Goal: Use online tool/utility: Use online tool/utility

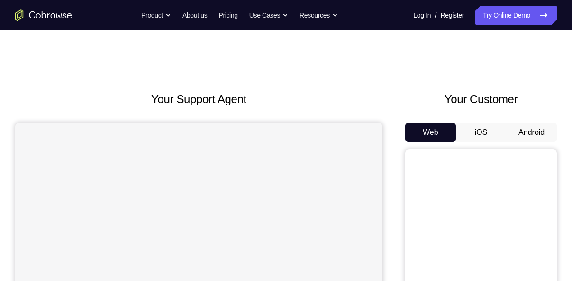
click at [531, 136] on button "Android" at bounding box center [531, 132] width 51 height 19
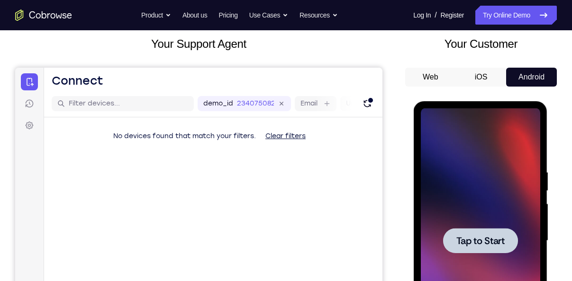
click at [500, 243] on span "Tap to Start" at bounding box center [480, 240] width 48 height 9
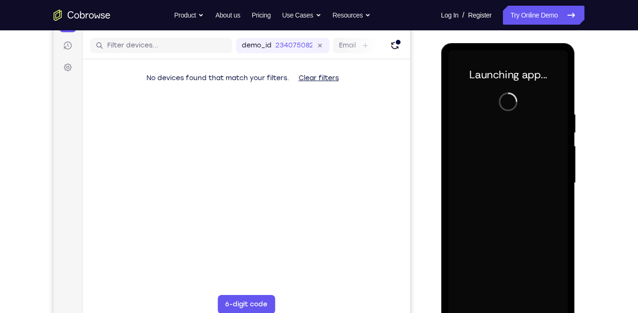
scroll to position [127, 0]
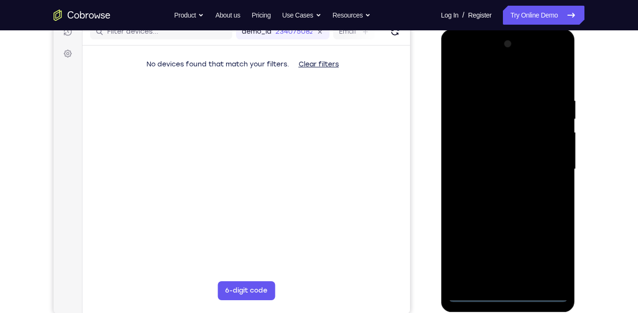
click at [506, 281] on div at bounding box center [507, 168] width 119 height 265
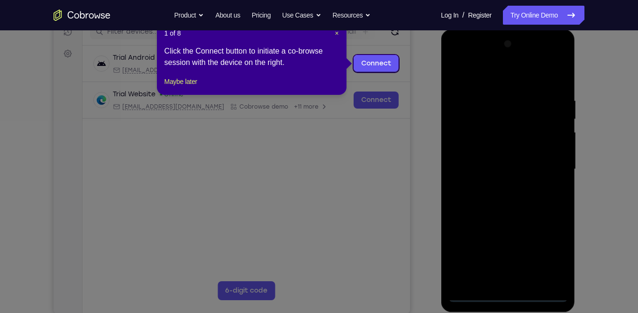
click at [550, 254] on icon at bounding box center [323, 156] width 646 height 313
click at [337, 34] on span "×" at bounding box center [337, 33] width 4 height 8
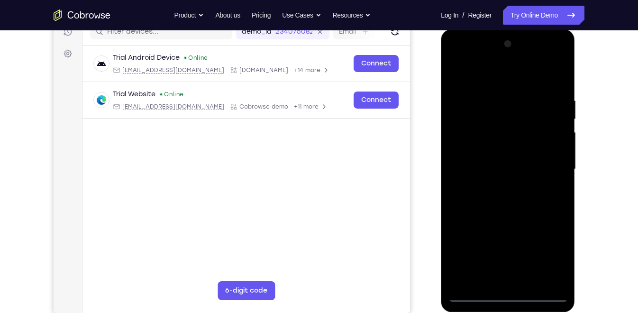
click at [548, 253] on div at bounding box center [507, 168] width 119 height 265
click at [503, 74] on div at bounding box center [507, 168] width 119 height 265
click at [471, 140] on div at bounding box center [507, 168] width 119 height 265
click at [494, 281] on div at bounding box center [507, 168] width 119 height 265
click at [488, 173] on div at bounding box center [507, 168] width 119 height 265
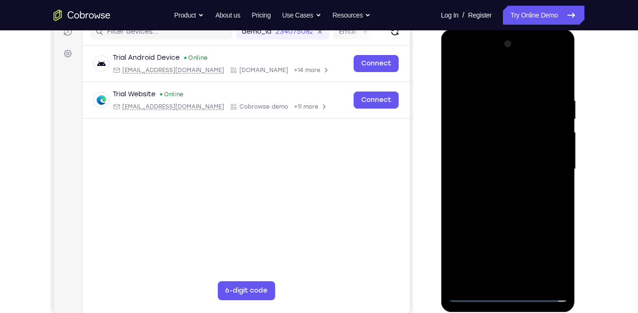
click at [489, 156] on div at bounding box center [507, 168] width 119 height 265
click at [489, 182] on div at bounding box center [507, 168] width 119 height 265
click at [504, 173] on div at bounding box center [507, 168] width 119 height 265
click at [541, 192] on div at bounding box center [507, 168] width 119 height 265
click at [544, 194] on div at bounding box center [507, 168] width 119 height 265
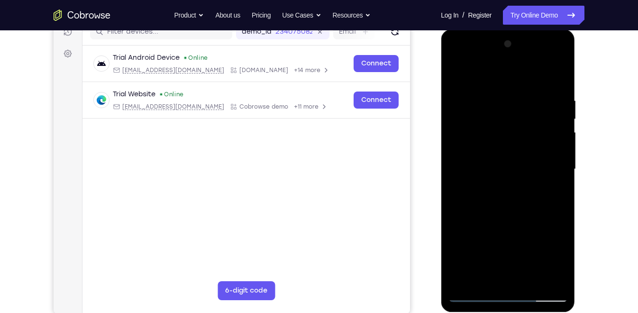
click at [533, 207] on div at bounding box center [507, 168] width 119 height 265
click at [540, 88] on div at bounding box center [507, 168] width 119 height 265
click at [522, 127] on div at bounding box center [507, 168] width 119 height 265
click at [453, 72] on div at bounding box center [507, 168] width 119 height 265
click at [533, 196] on div at bounding box center [507, 168] width 119 height 265
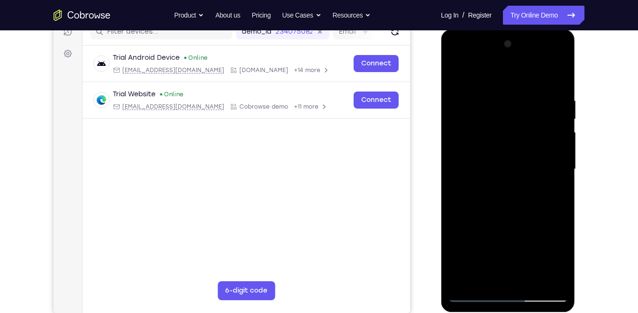
click at [494, 143] on div at bounding box center [507, 168] width 119 height 265
click at [505, 97] on div at bounding box center [507, 168] width 119 height 265
click at [454, 72] on div at bounding box center [507, 168] width 119 height 265
click at [508, 134] on div at bounding box center [507, 168] width 119 height 265
click at [494, 147] on div at bounding box center [507, 168] width 119 height 265
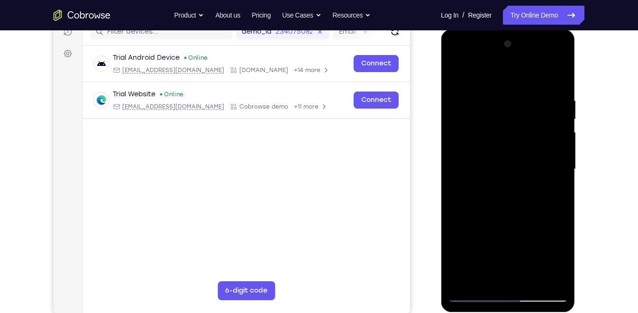
click at [506, 101] on div at bounding box center [507, 168] width 119 height 265
click at [457, 73] on div at bounding box center [507, 168] width 119 height 265
click at [461, 72] on div at bounding box center [507, 168] width 119 height 265
click at [497, 161] on div at bounding box center [507, 168] width 119 height 265
click at [472, 281] on div at bounding box center [507, 168] width 119 height 265
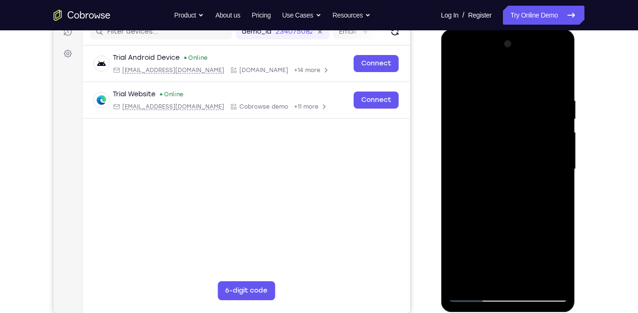
drag, startPoint x: 513, startPoint y: 200, endPoint x: 509, endPoint y: 141, distance: 59.4
click at [509, 141] on div at bounding box center [507, 168] width 119 height 265
click at [498, 154] on div at bounding box center [507, 168] width 119 height 265
click at [564, 174] on div at bounding box center [507, 168] width 119 height 265
click at [452, 175] on div at bounding box center [507, 168] width 119 height 265
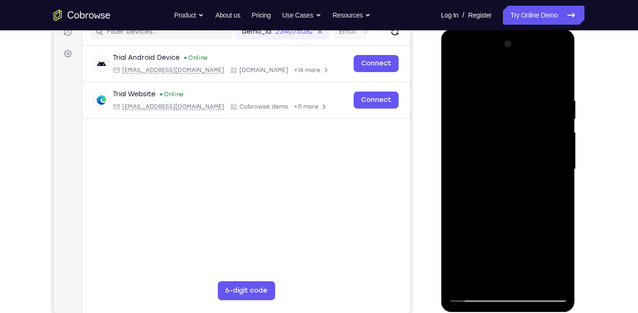
drag, startPoint x: 544, startPoint y: 278, endPoint x: 488, endPoint y: 278, distance: 55.9
click at [488, 278] on div at bounding box center [507, 168] width 119 height 265
click at [557, 276] on div at bounding box center [507, 168] width 119 height 265
click at [559, 176] on div at bounding box center [507, 168] width 119 height 265
click at [562, 177] on div at bounding box center [507, 168] width 119 height 265
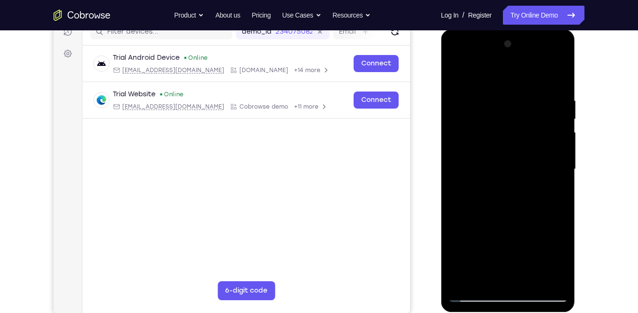
click at [562, 177] on div at bounding box center [507, 168] width 119 height 265
click at [559, 173] on div at bounding box center [507, 168] width 119 height 265
click at [558, 174] on div at bounding box center [507, 168] width 119 height 265
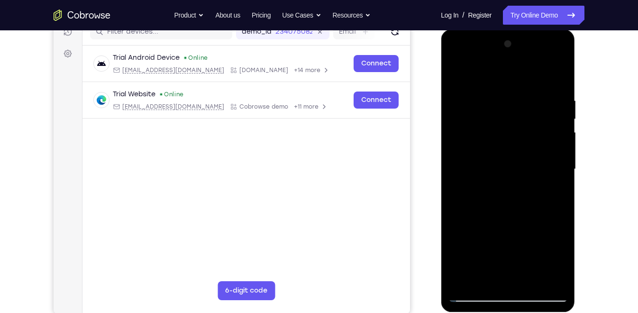
click at [560, 174] on div at bounding box center [507, 168] width 119 height 265
click at [559, 173] on div at bounding box center [507, 168] width 119 height 265
click at [559, 75] on div at bounding box center [507, 168] width 119 height 265
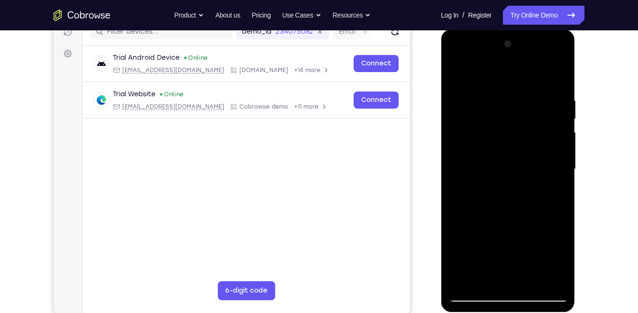
click at [460, 85] on div at bounding box center [507, 168] width 119 height 265
